Goal: Information Seeking & Learning: Learn about a topic

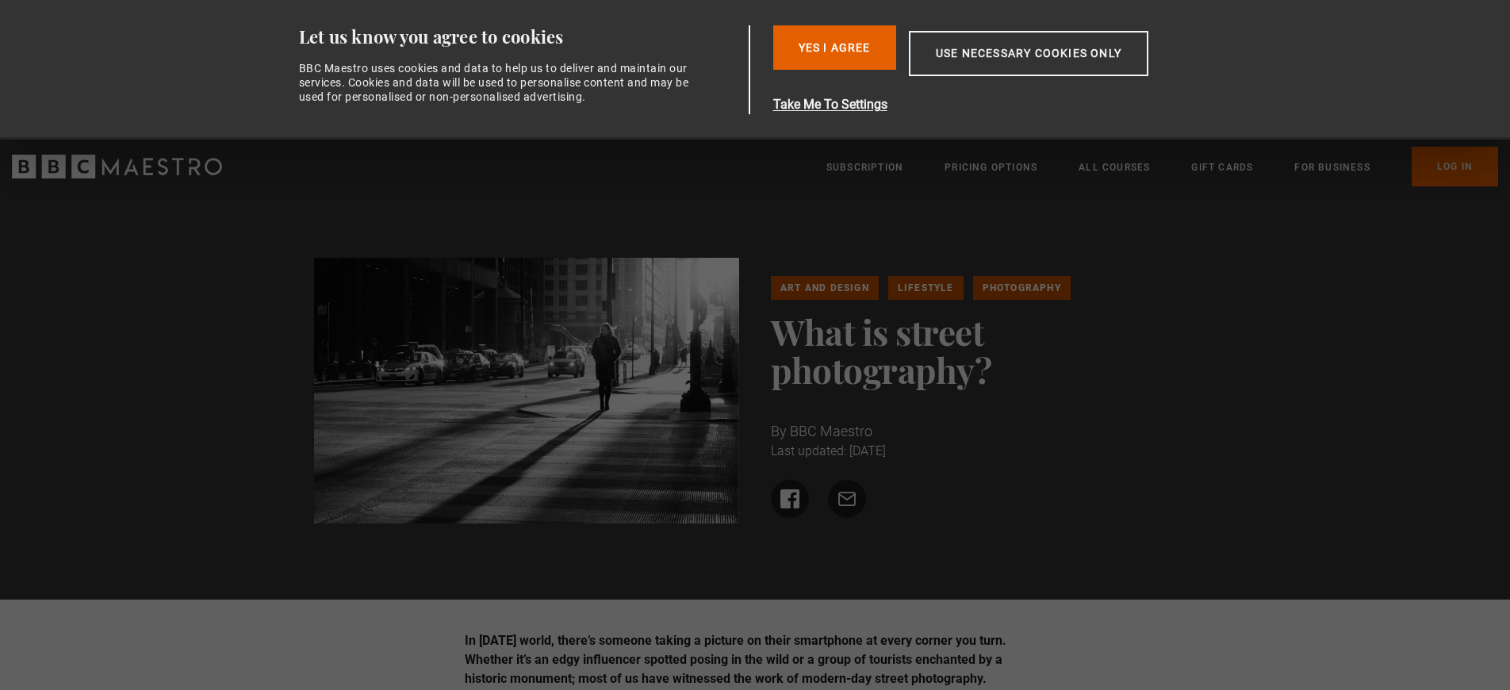
click at [1071, 385] on h1 "What is street photography?" at bounding box center [984, 350] width 426 height 76
click at [803, 288] on link "Art and Design" at bounding box center [825, 288] width 108 height 24
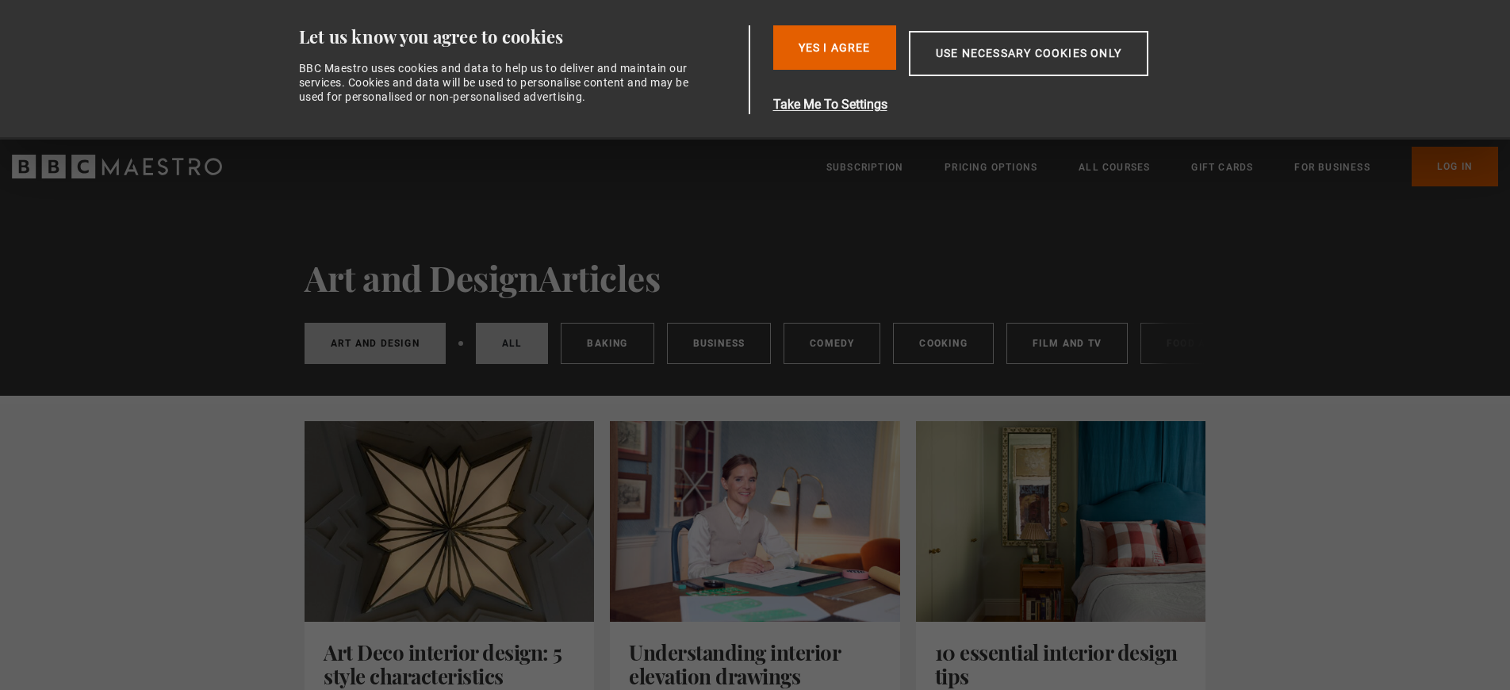
click at [522, 338] on link "All" at bounding box center [512, 343] width 73 height 41
